Goal: Task Accomplishment & Management: Use online tool/utility

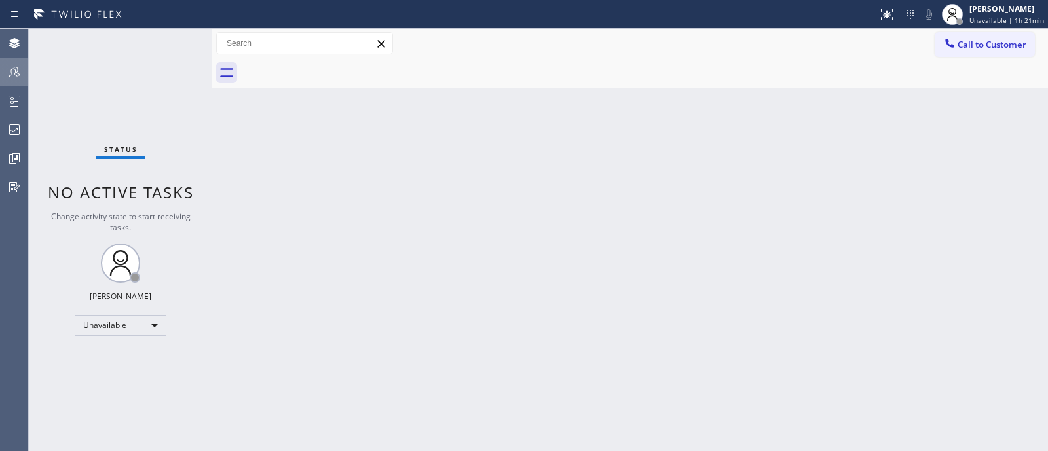
click at [21, 79] on icon at bounding box center [15, 72] width 16 height 16
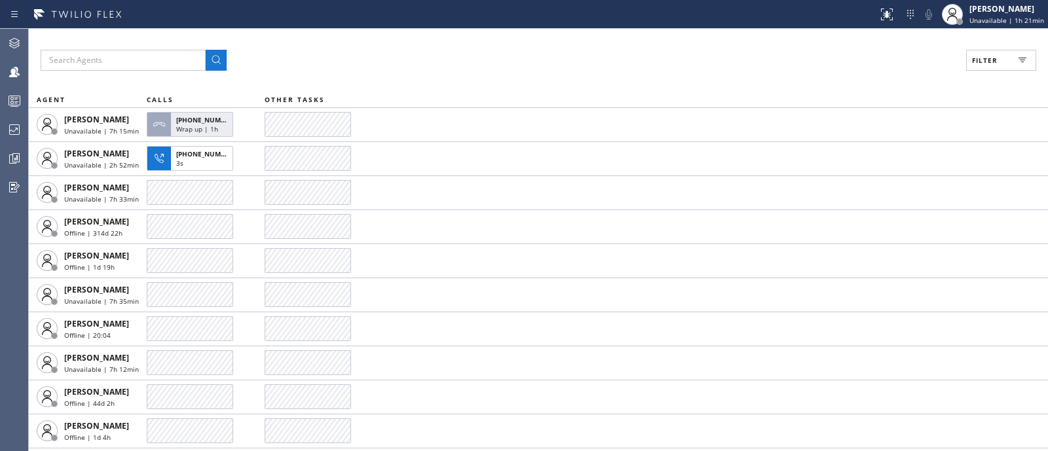
click at [1023, 57] on icon at bounding box center [1022, 60] width 16 height 16
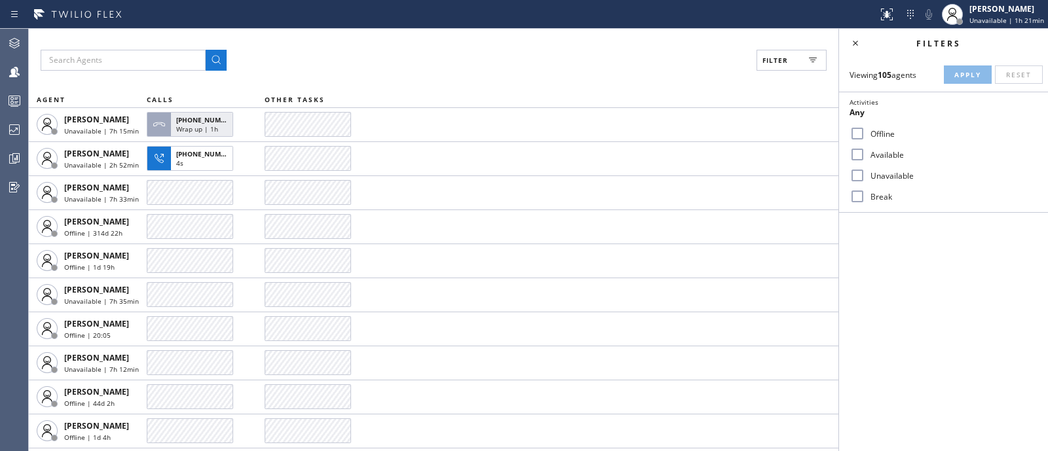
click at [875, 160] on div "Available" at bounding box center [943, 154] width 209 height 21
click at [855, 153] on input "Available" at bounding box center [857, 155] width 16 height 16
checkbox input "true"
click at [969, 72] on span "Apply" at bounding box center [967, 74] width 27 height 9
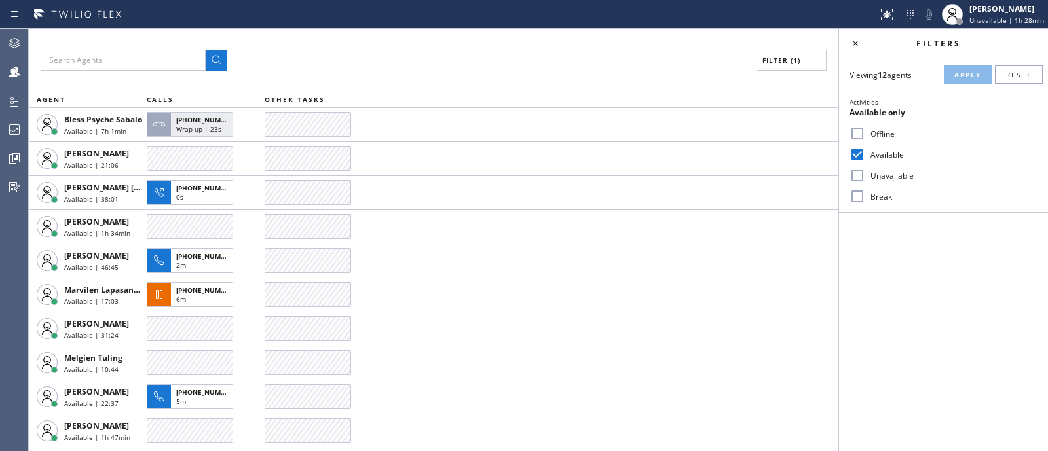
click at [685, 82] on div "Filter (1) AGENT CALLS OTHER TASKS Bless Psyche Sabalo Available | 7h 1min [PHO…" at bounding box center [433, 240] width 809 height 422
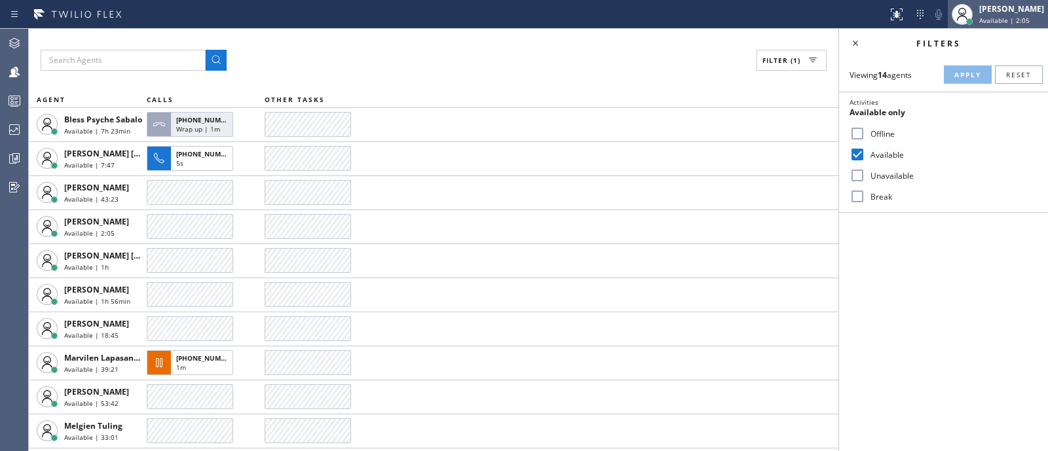
click at [999, 10] on div "[PERSON_NAME]" at bounding box center [1011, 8] width 65 height 11
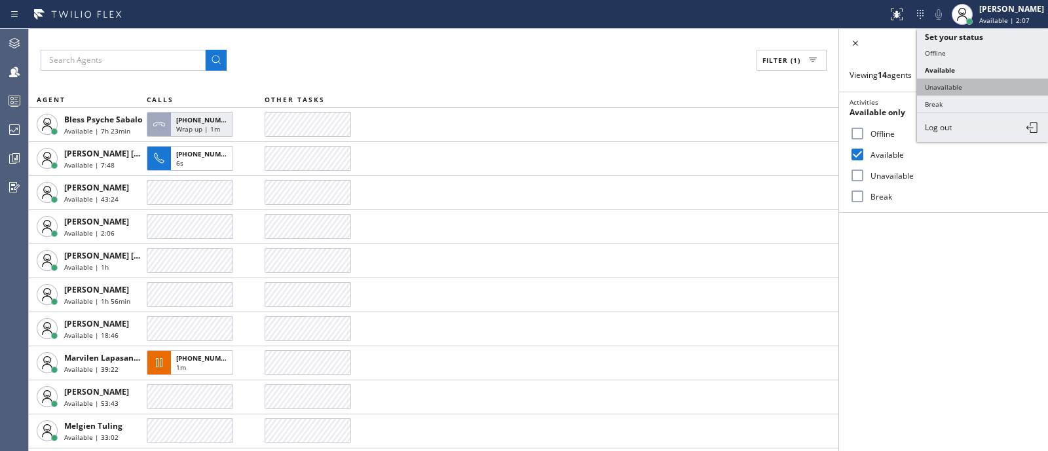
click at [955, 81] on button "Unavailable" at bounding box center [982, 87] width 131 height 17
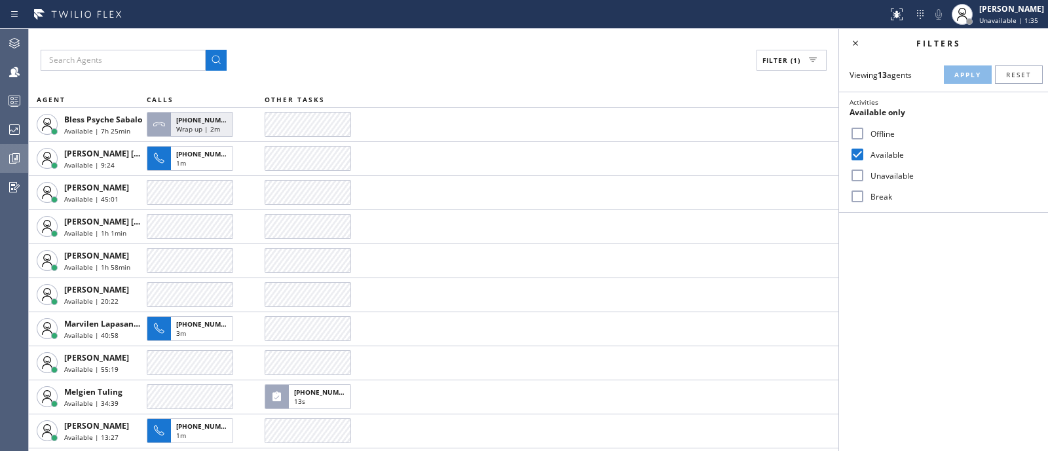
click at [14, 160] on icon at bounding box center [15, 157] width 3 height 5
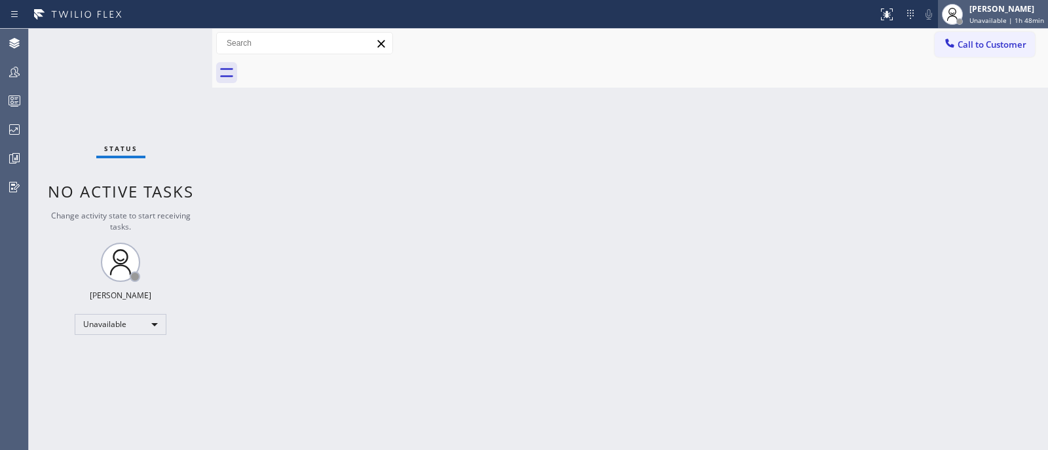
click at [1012, 14] on div "Jehn Kersten Omelgo Unavailable | 1h 48min" at bounding box center [1006, 14] width 81 height 23
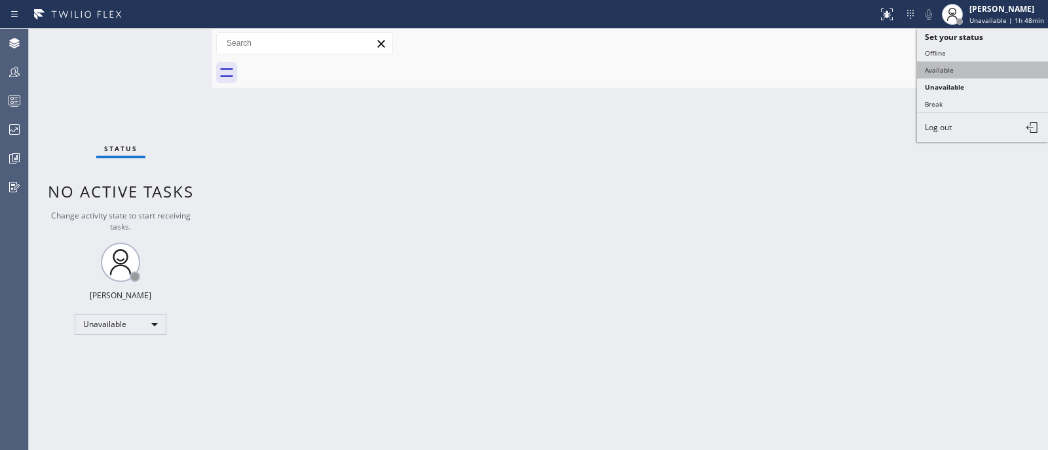
click at [990, 73] on button "Available" at bounding box center [982, 70] width 131 height 17
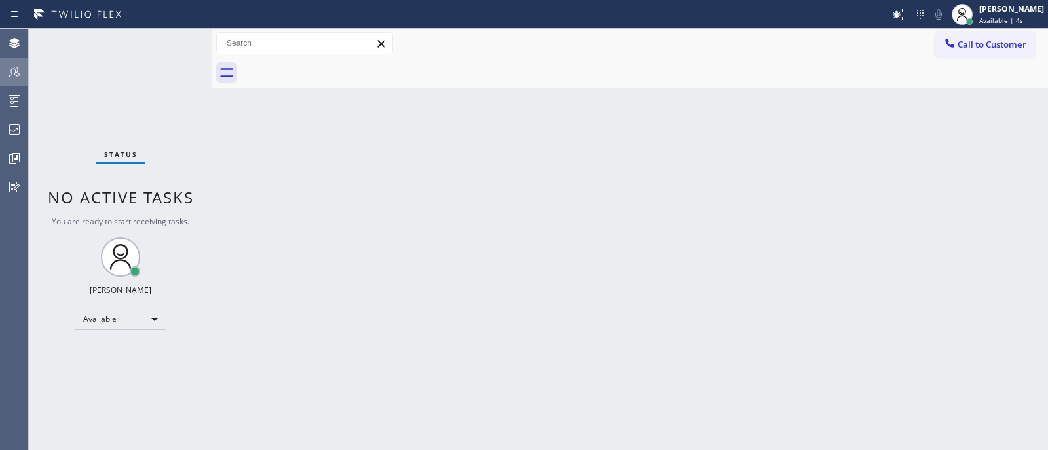
click at [12, 75] on icon at bounding box center [15, 72] width 16 height 16
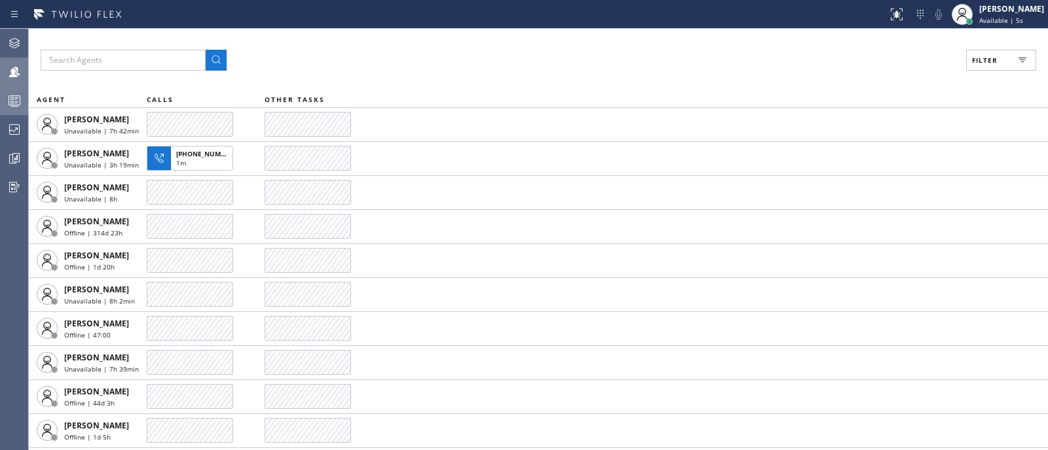
click at [20, 107] on icon at bounding box center [15, 101] width 16 height 16
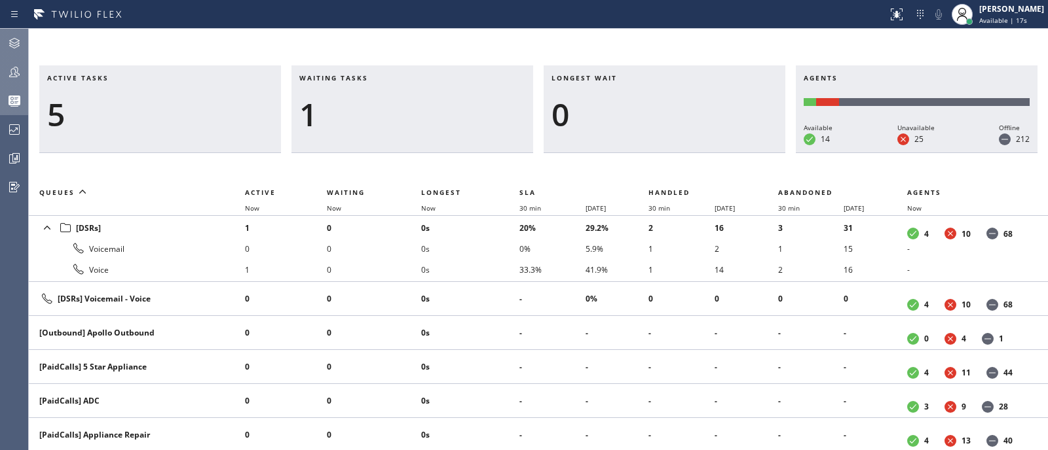
click at [13, 35] on icon at bounding box center [15, 43] width 16 height 16
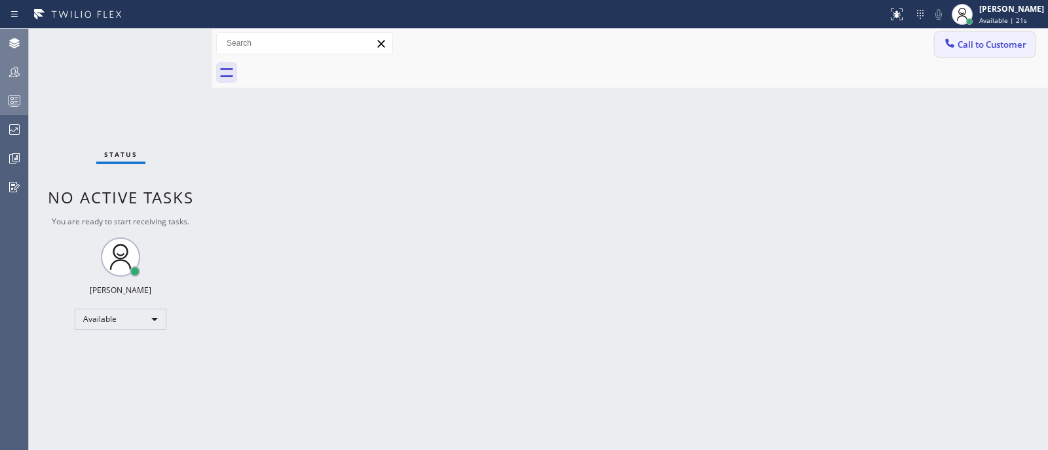
click at [1013, 34] on button "Call to Customer" at bounding box center [984, 44] width 100 height 25
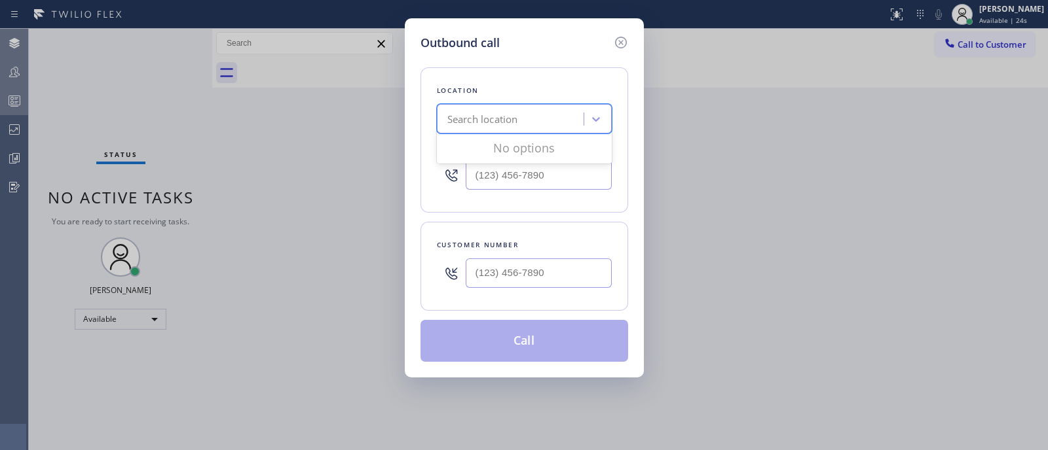
click at [479, 124] on div "Search location" at bounding box center [482, 119] width 71 height 15
type input "(___) ___-____"
click at [527, 166] on input "(___) ___-____" at bounding box center [539, 174] width 146 height 29
type input "(___) ___-____"
click at [566, 274] on input "(___) ___-____" at bounding box center [539, 273] width 146 height 29
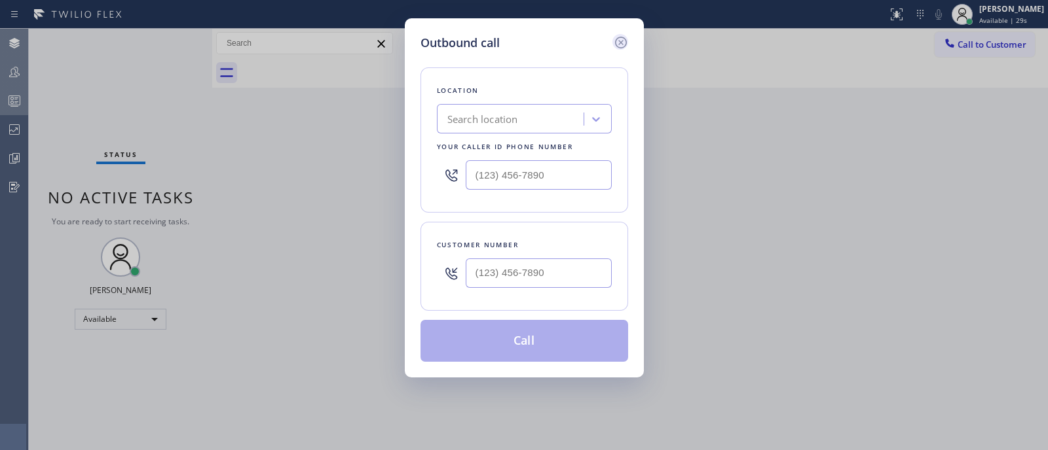
click at [614, 38] on icon at bounding box center [621, 43] width 16 height 16
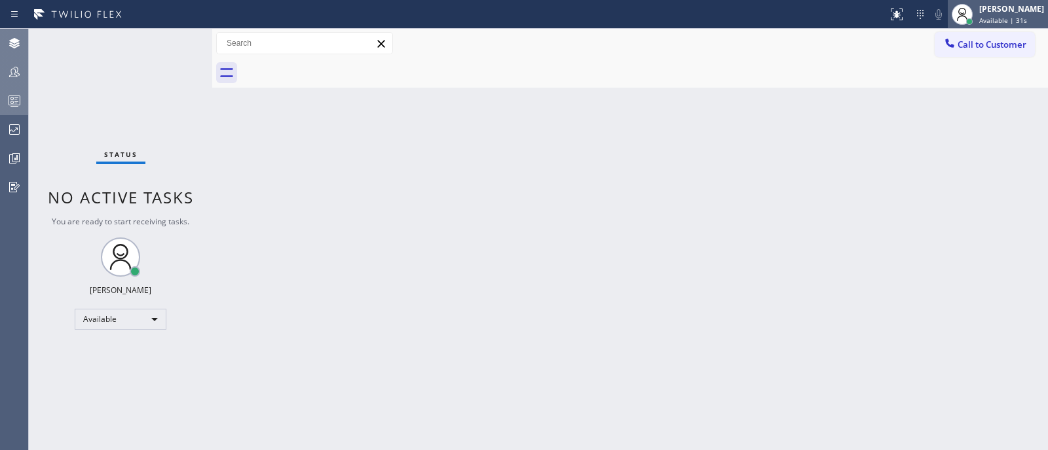
click at [1036, 1] on div "Jehn Kersten Omelgo Available | 31s" at bounding box center [997, 14] width 100 height 29
